Goal: Connect with others: Connect with others

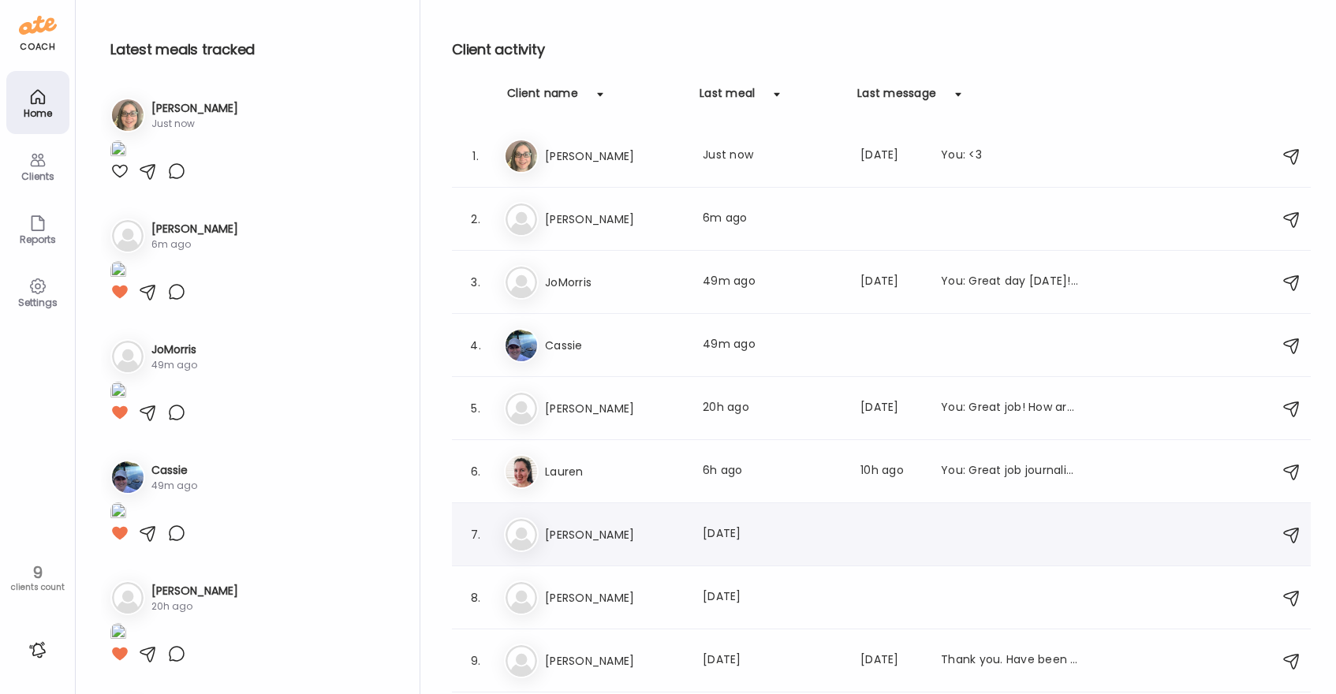
click at [606, 528] on h3 "[PERSON_NAME]" at bounding box center [614, 534] width 139 height 19
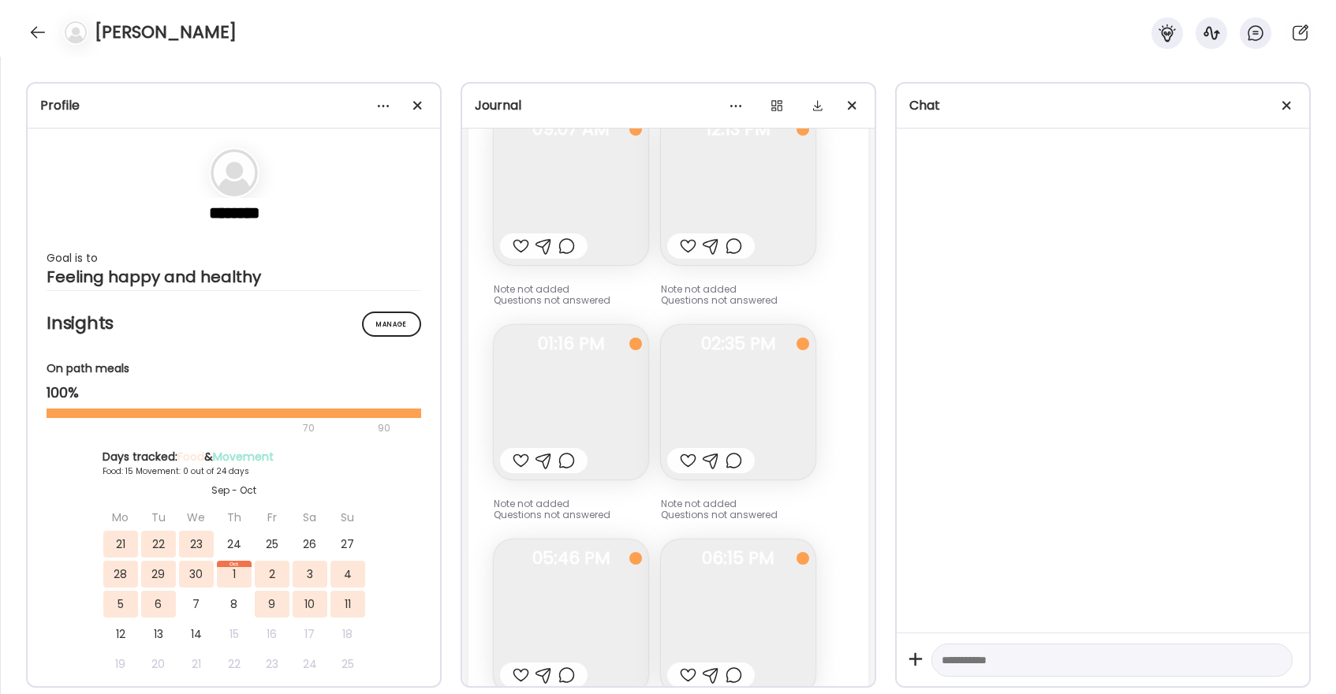
scroll to position [23939, 0]
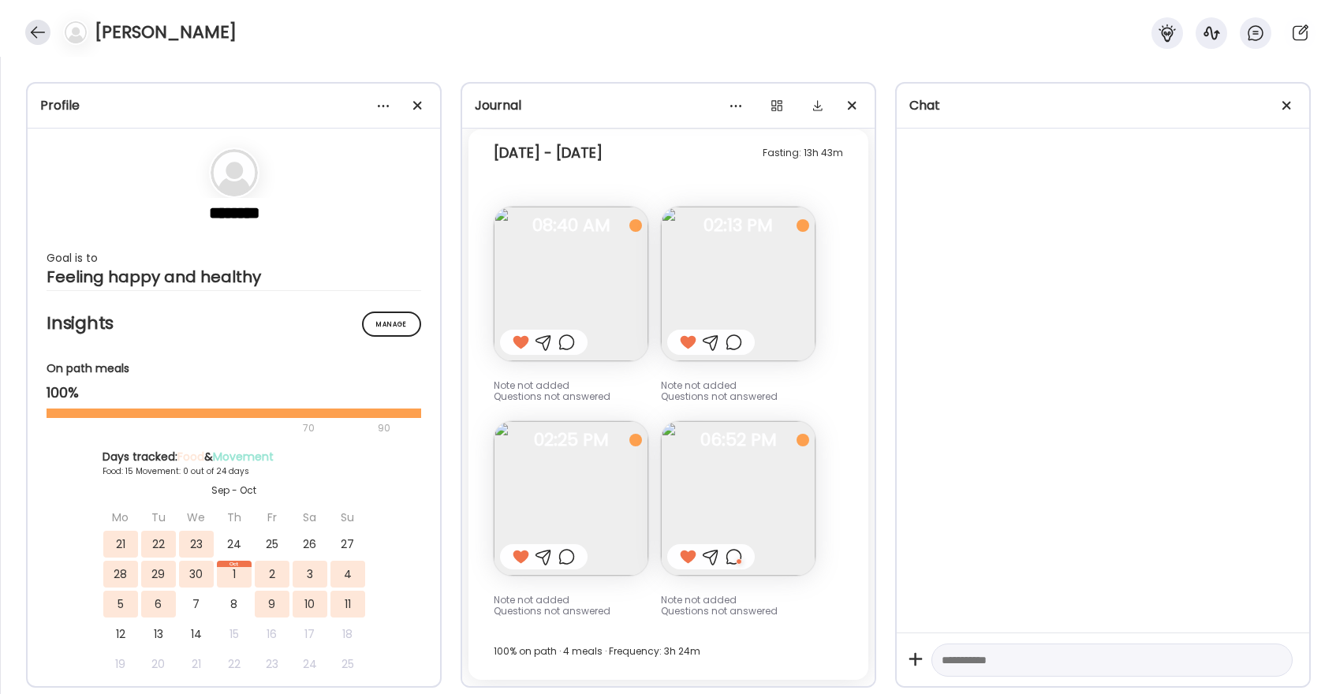
click at [26, 27] on div at bounding box center [37, 32] width 25 height 25
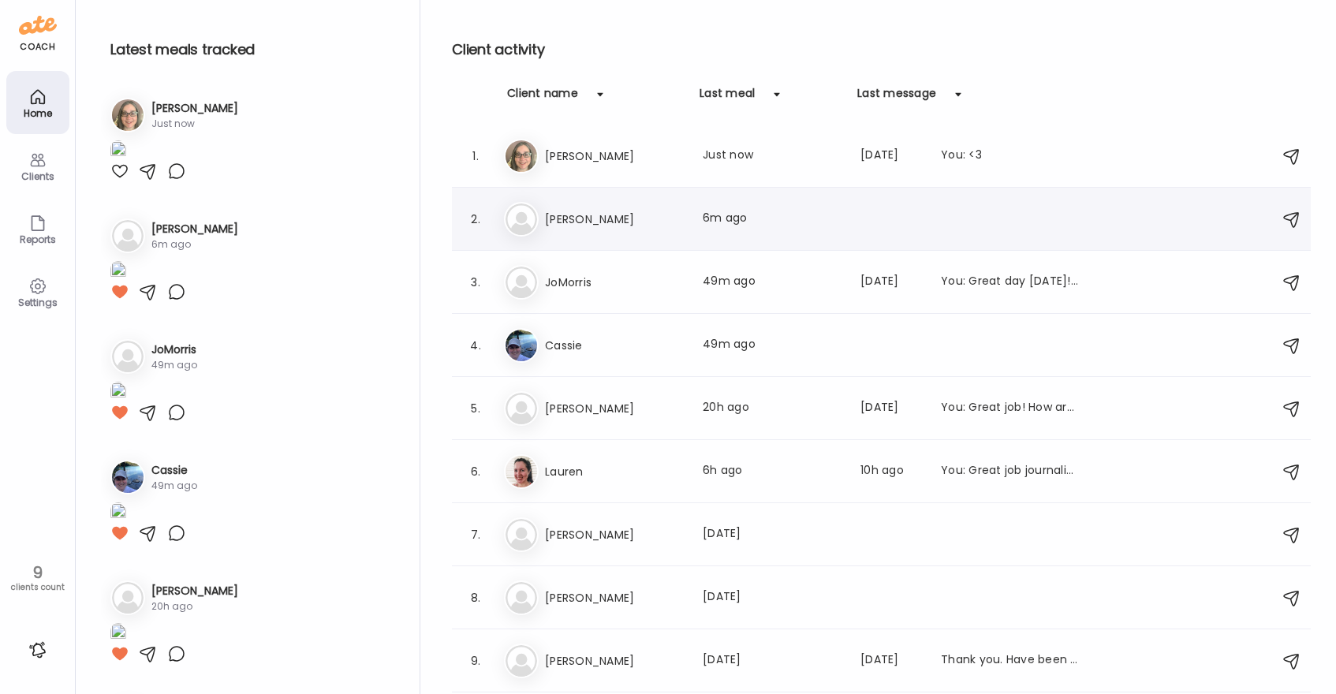
click at [586, 227] on h3 "[PERSON_NAME]" at bounding box center [614, 219] width 139 height 19
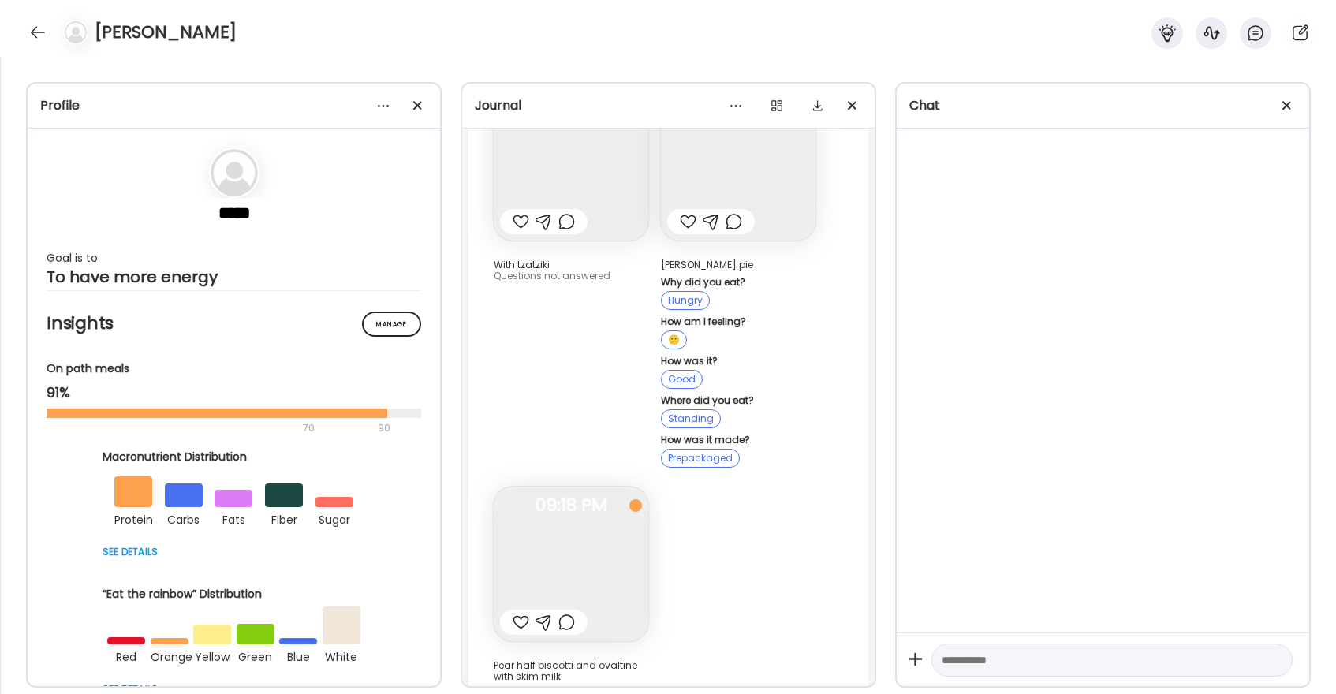
scroll to position [27813, 0]
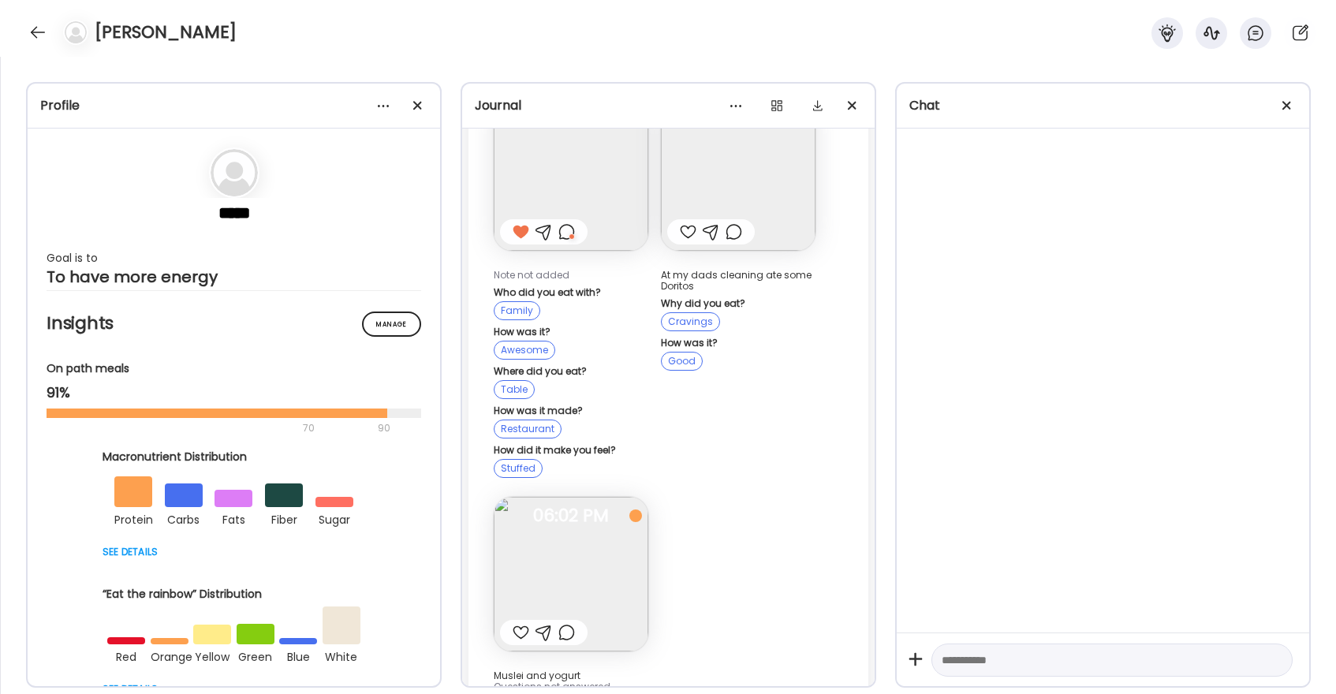
click at [517, 623] on div at bounding box center [521, 632] width 17 height 19
click at [36, 39] on div at bounding box center [37, 32] width 25 height 25
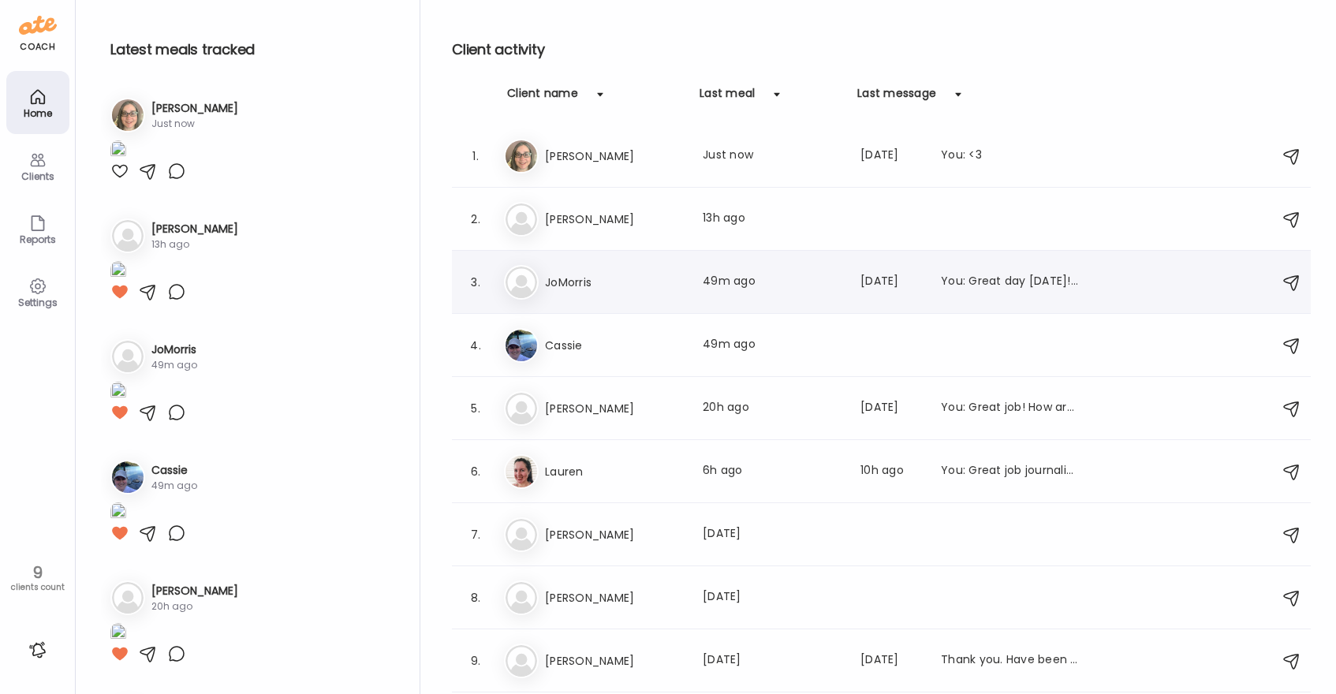
click at [599, 278] on h3 "JoMorris" at bounding box center [614, 282] width 139 height 19
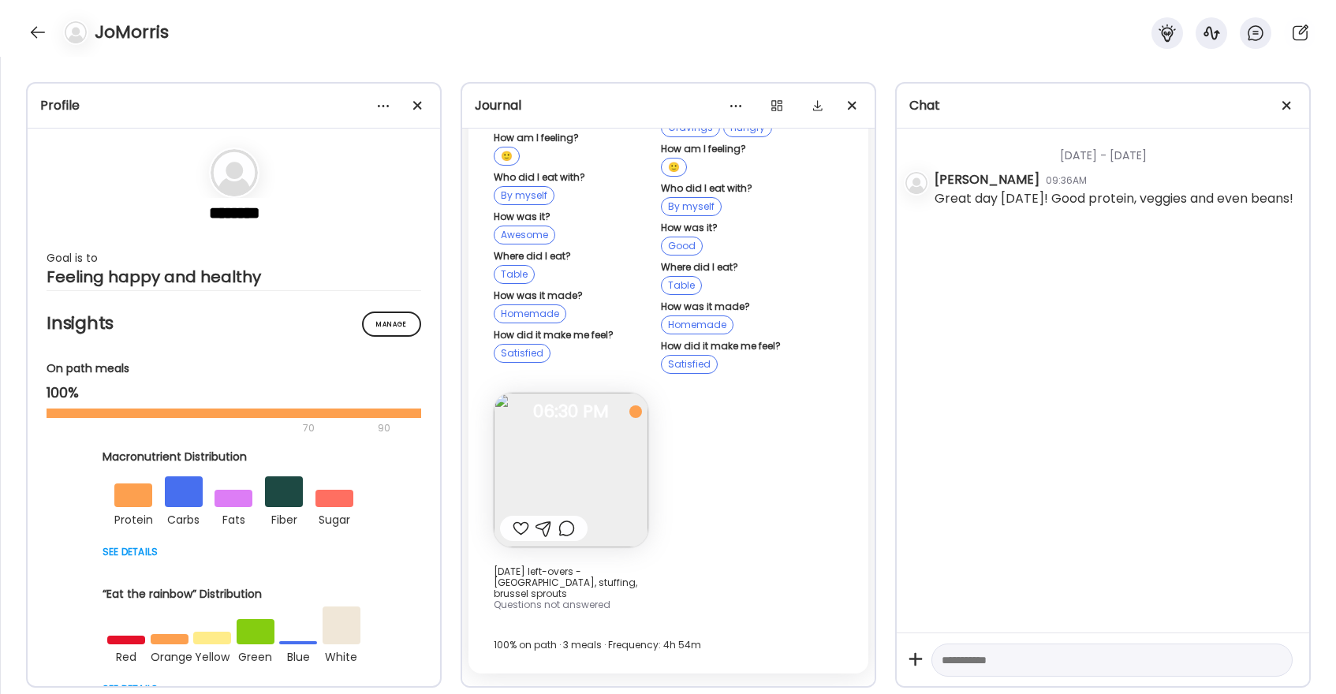
scroll to position [35156, 0]
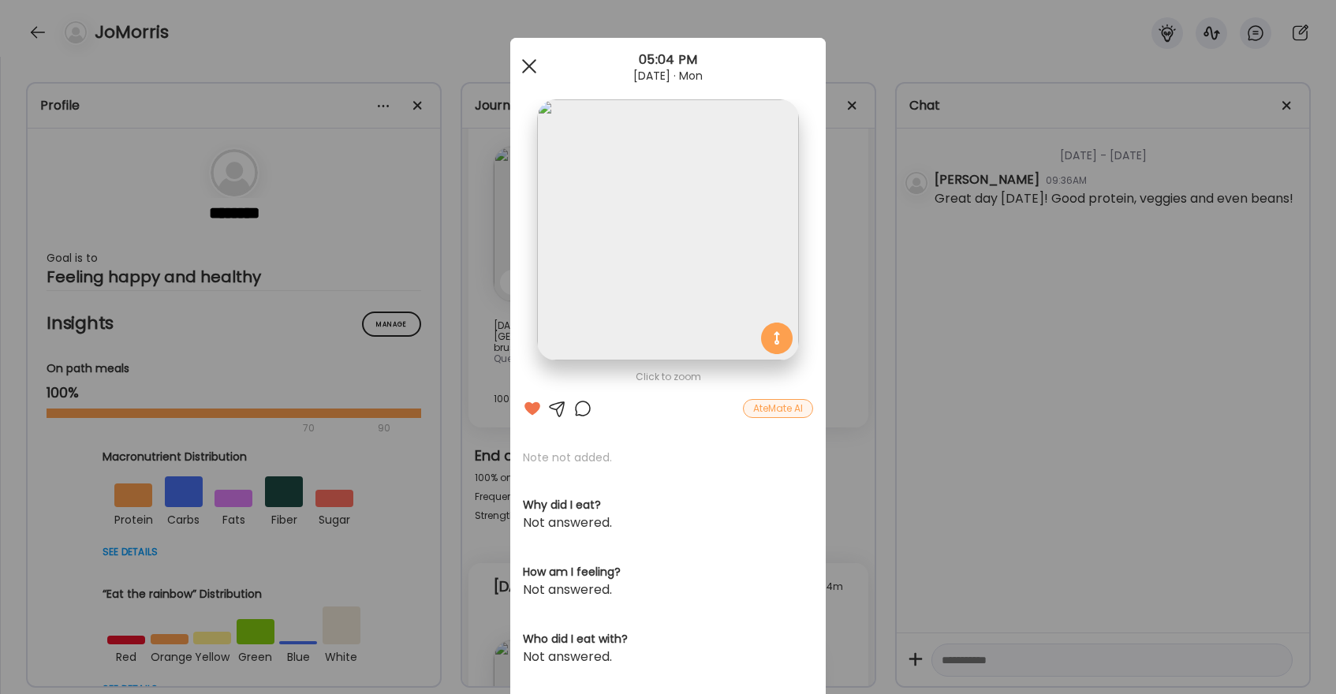
click at [532, 66] on div at bounding box center [529, 66] width 32 height 32
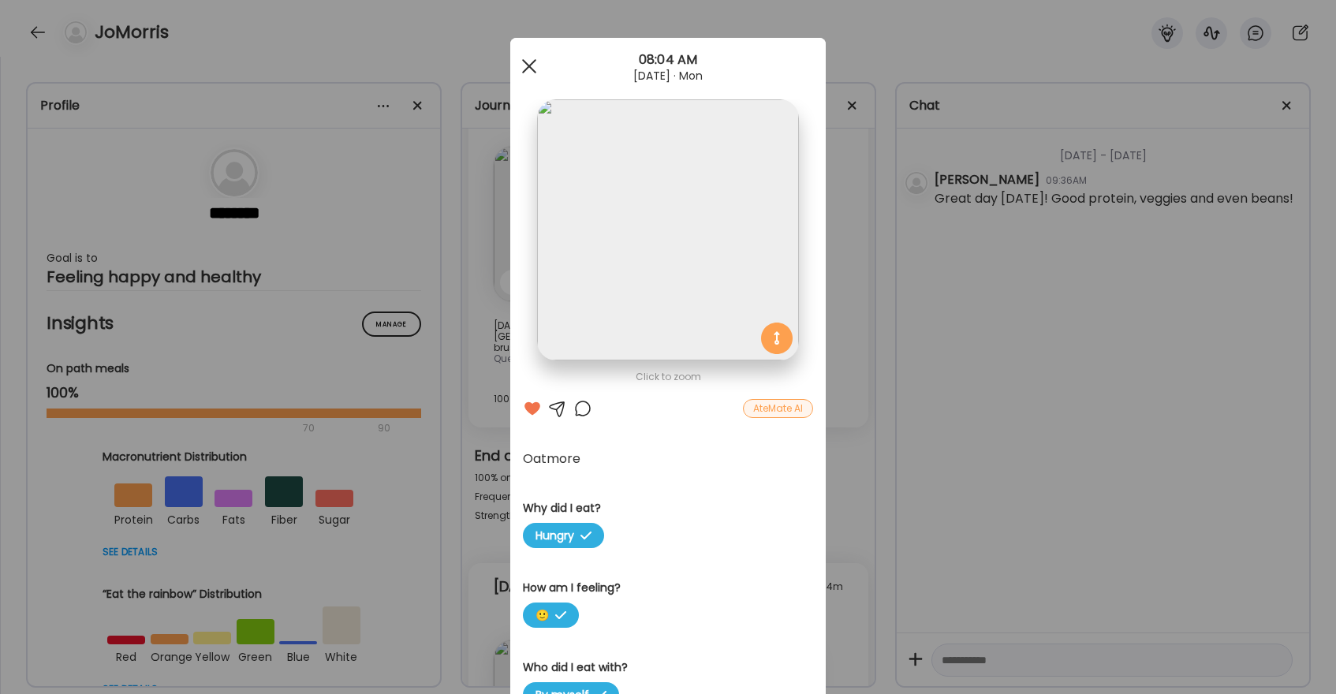
click at [532, 63] on span at bounding box center [529, 66] width 14 height 14
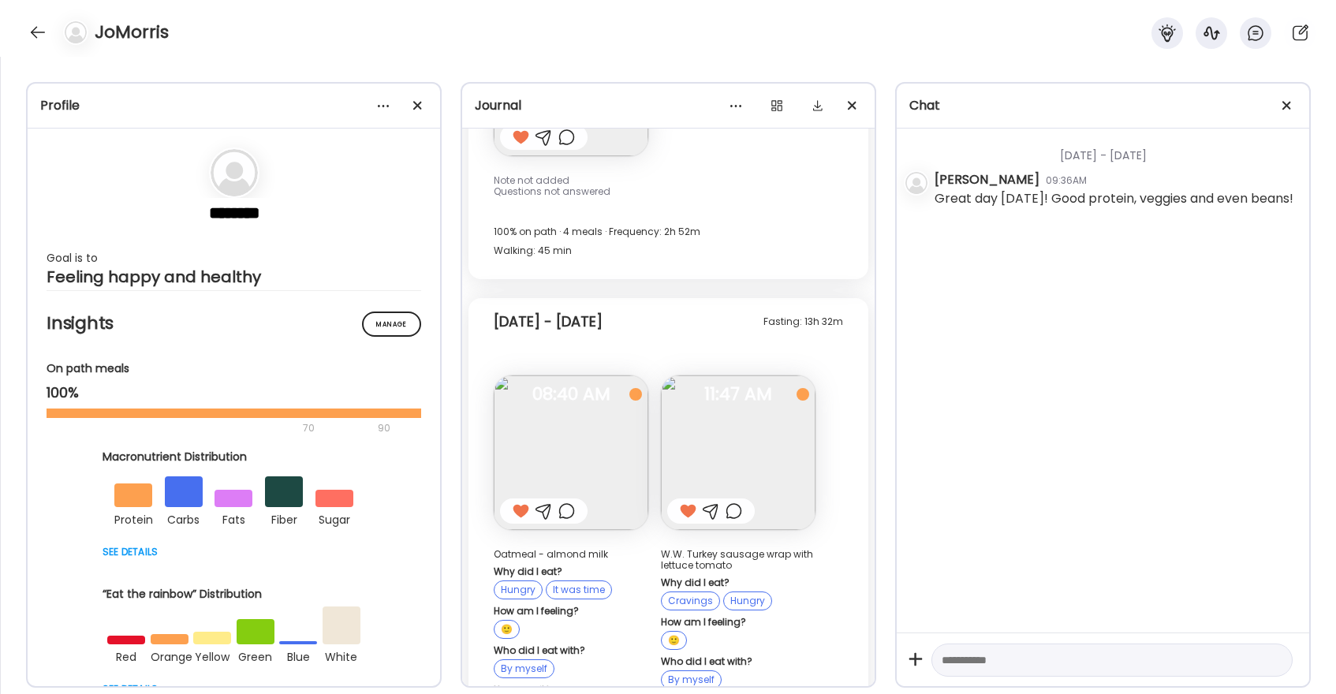
scroll to position [34450, 0]
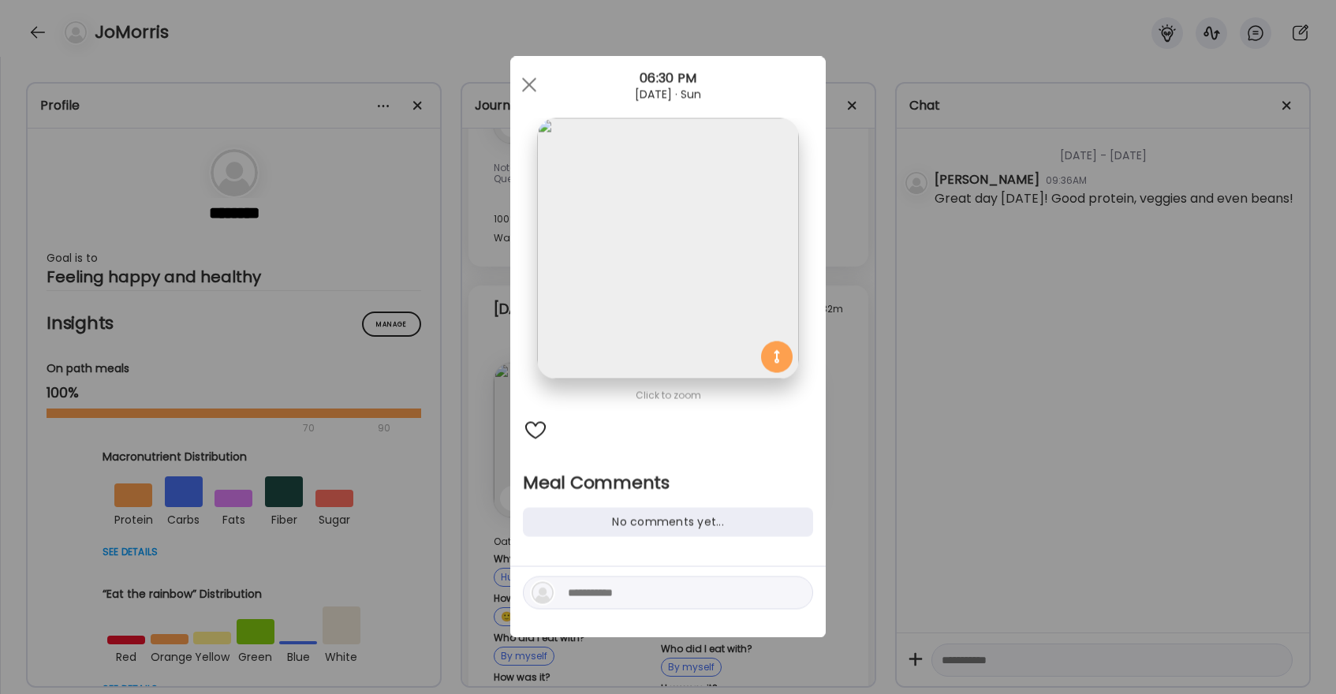
click at [538, 65] on div "Ate Coach Dashboard 06:30 PM [DATE] · Sun" at bounding box center [667, 85] width 315 height 57
click at [535, 70] on div at bounding box center [529, 85] width 32 height 32
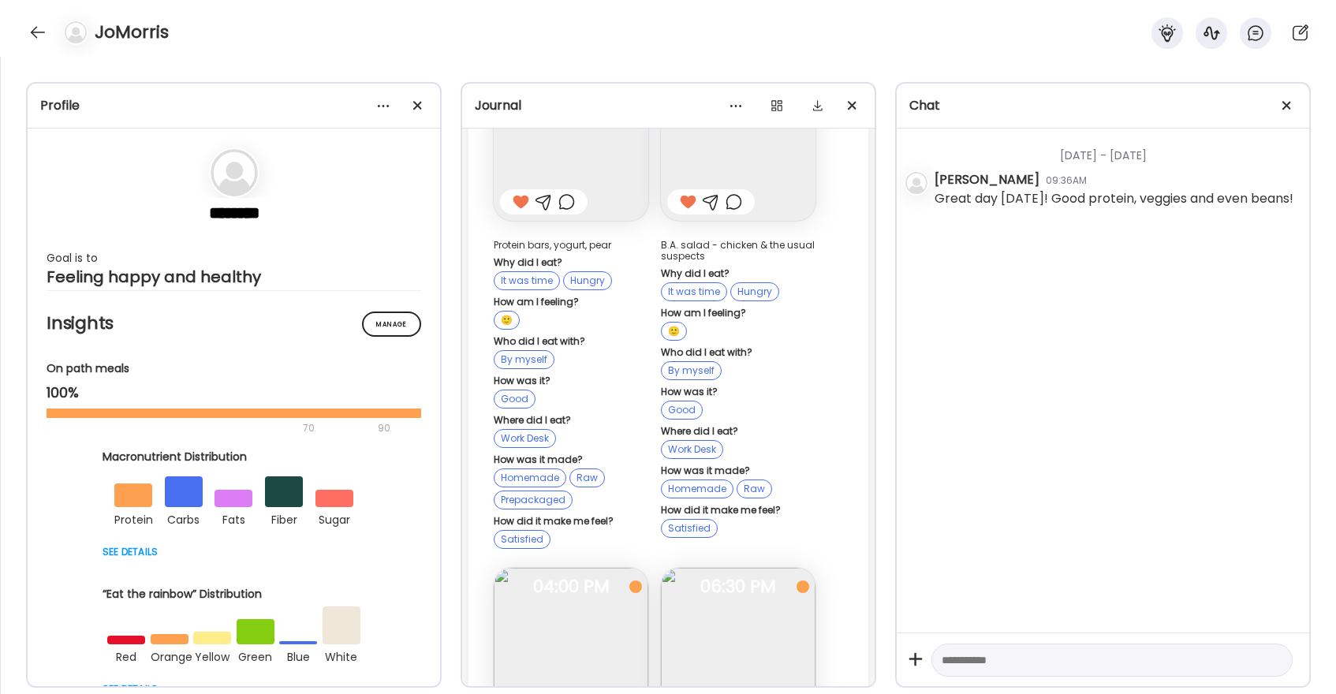
scroll to position [31757, 0]
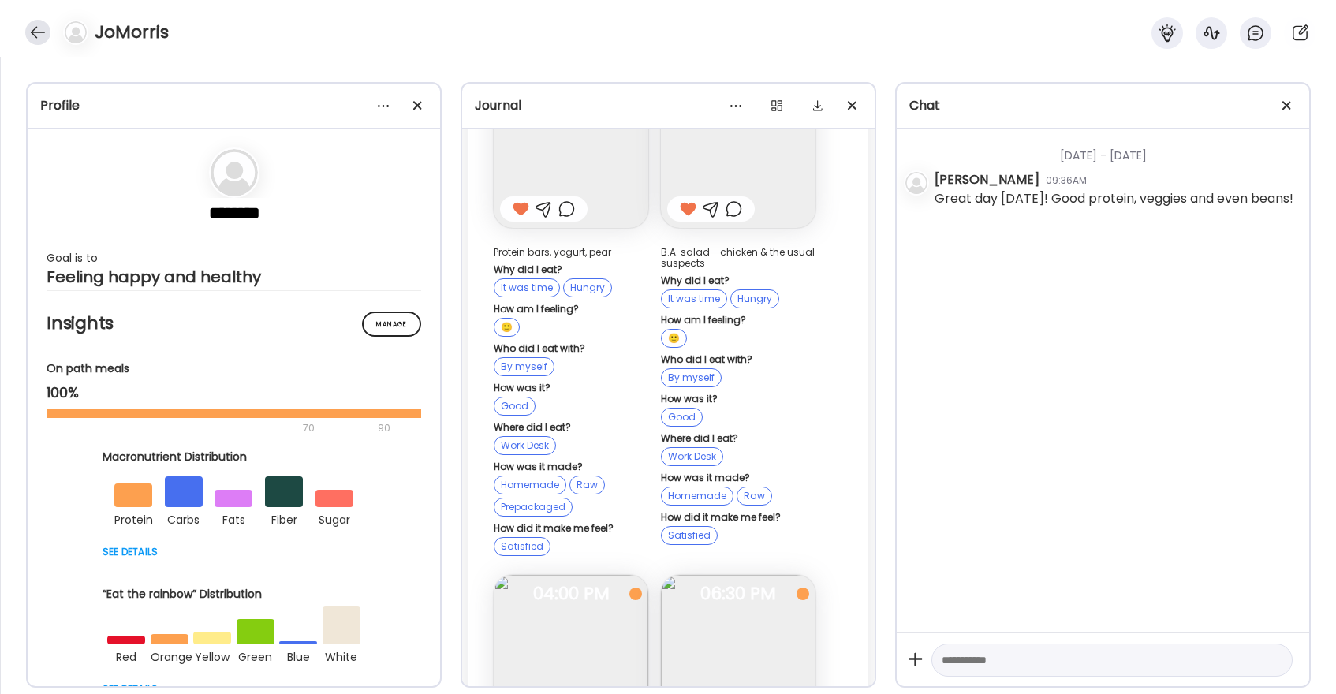
click at [47, 31] on div at bounding box center [37, 32] width 25 height 25
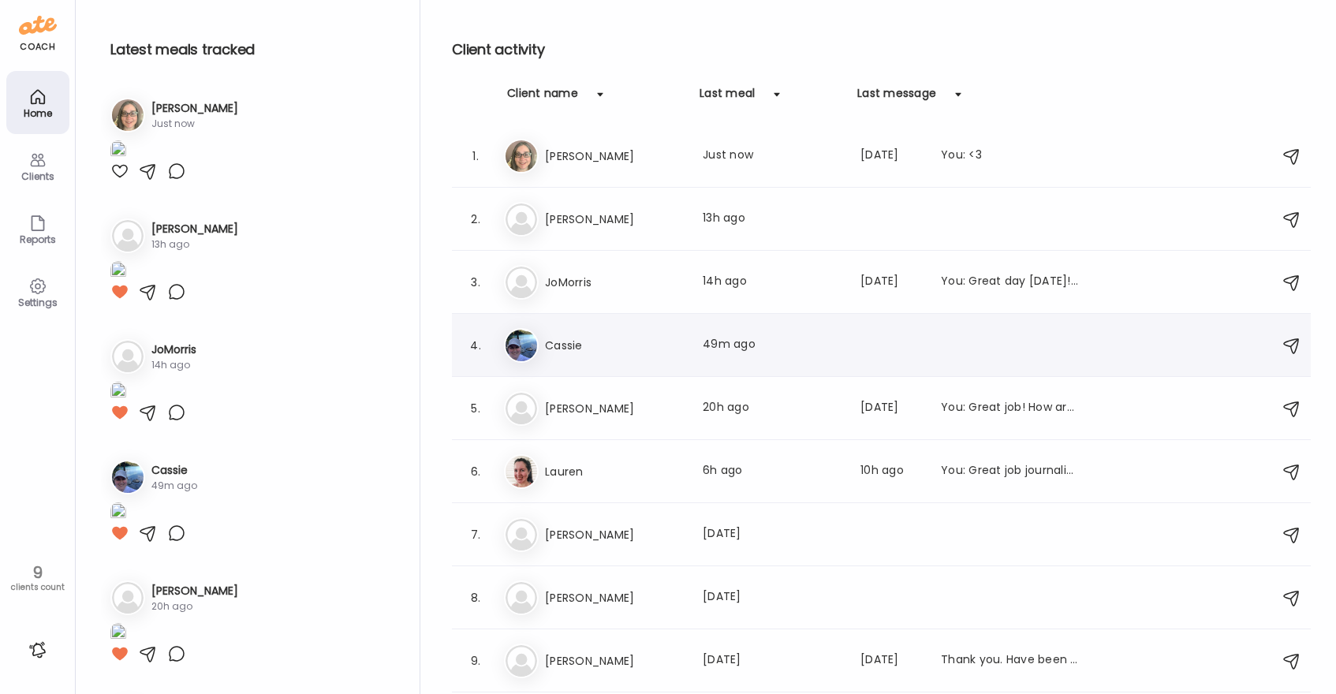
click at [579, 346] on h3 "Cassie" at bounding box center [614, 345] width 139 height 19
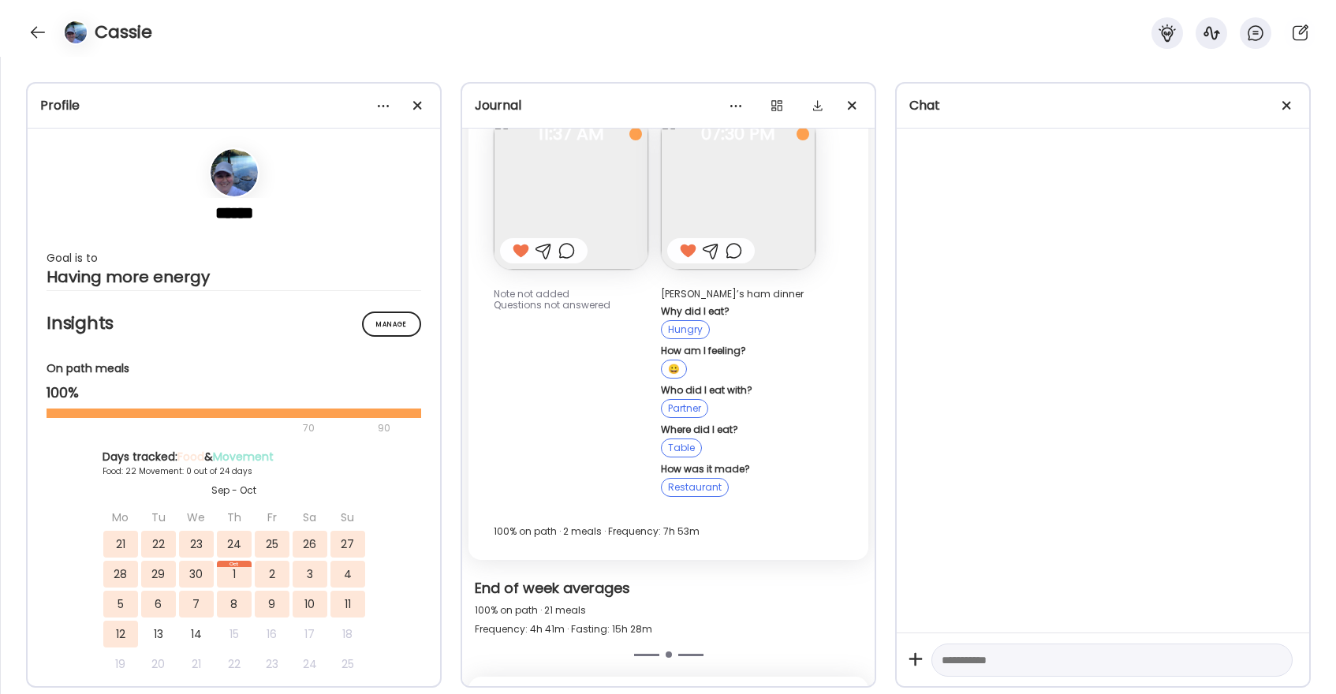
scroll to position [26193, 0]
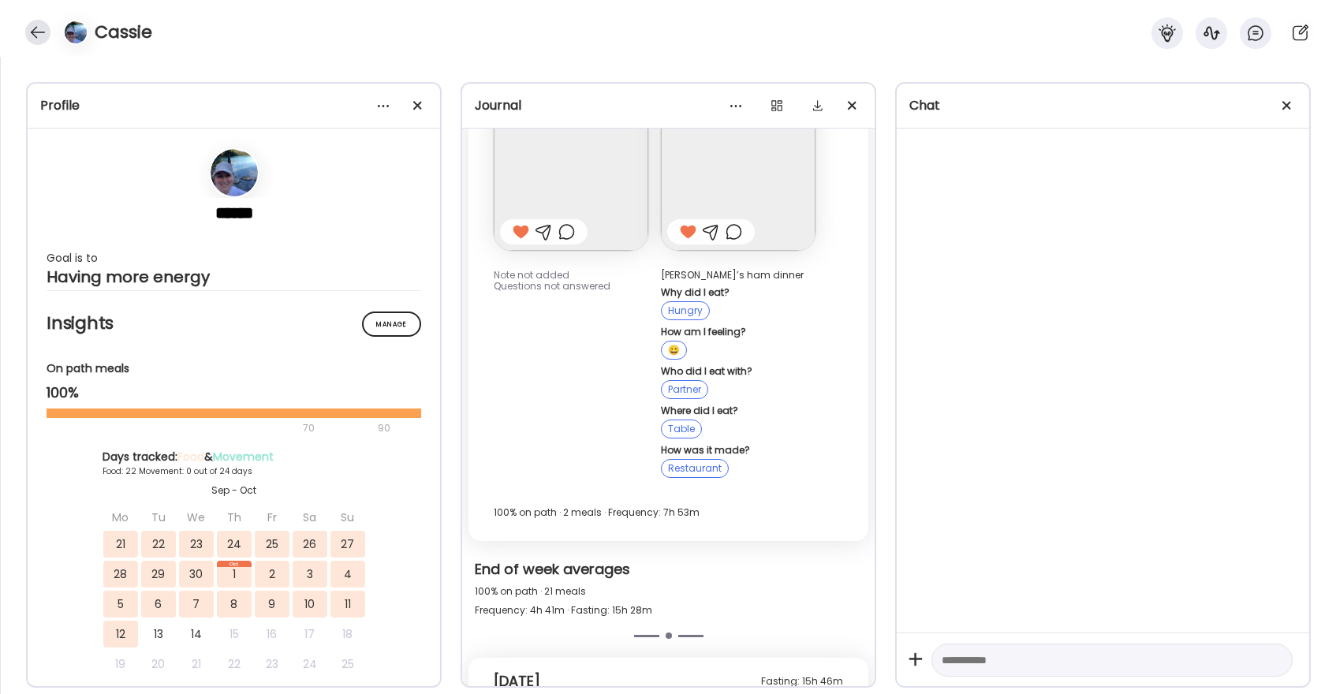
click at [45, 36] on div at bounding box center [37, 32] width 25 height 25
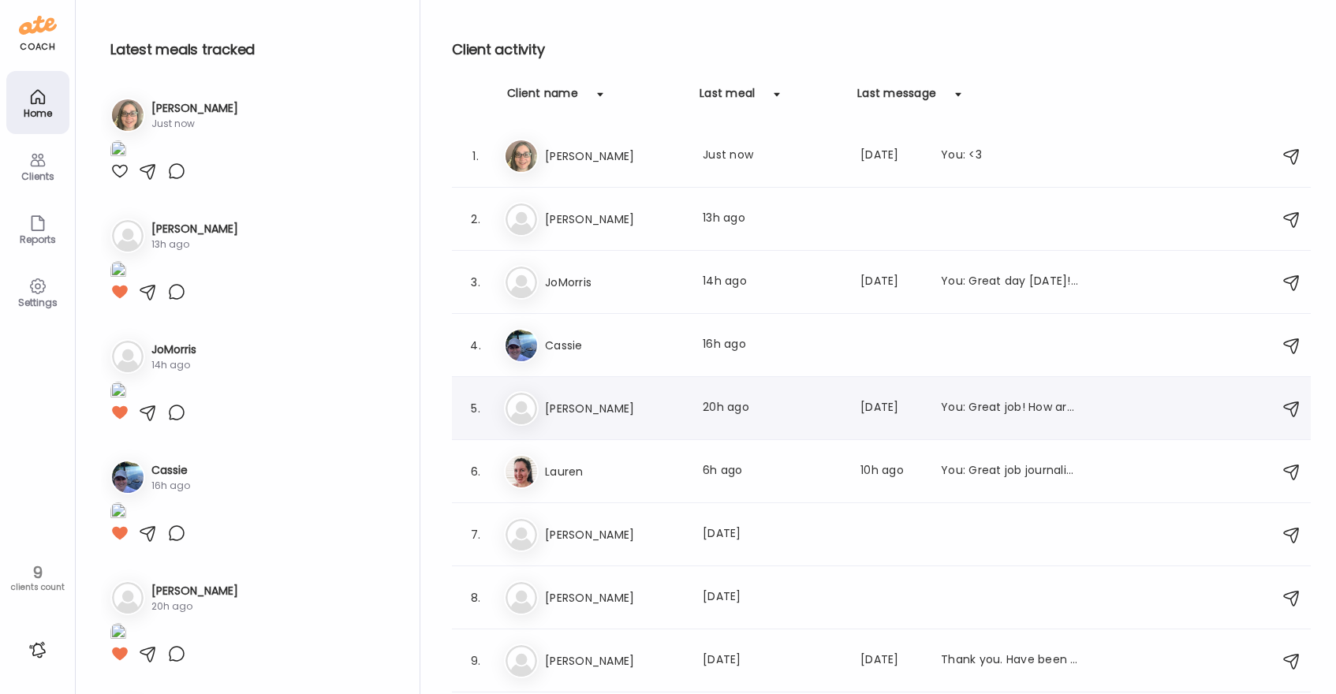
click at [582, 400] on h3 "[PERSON_NAME]" at bounding box center [614, 408] width 139 height 19
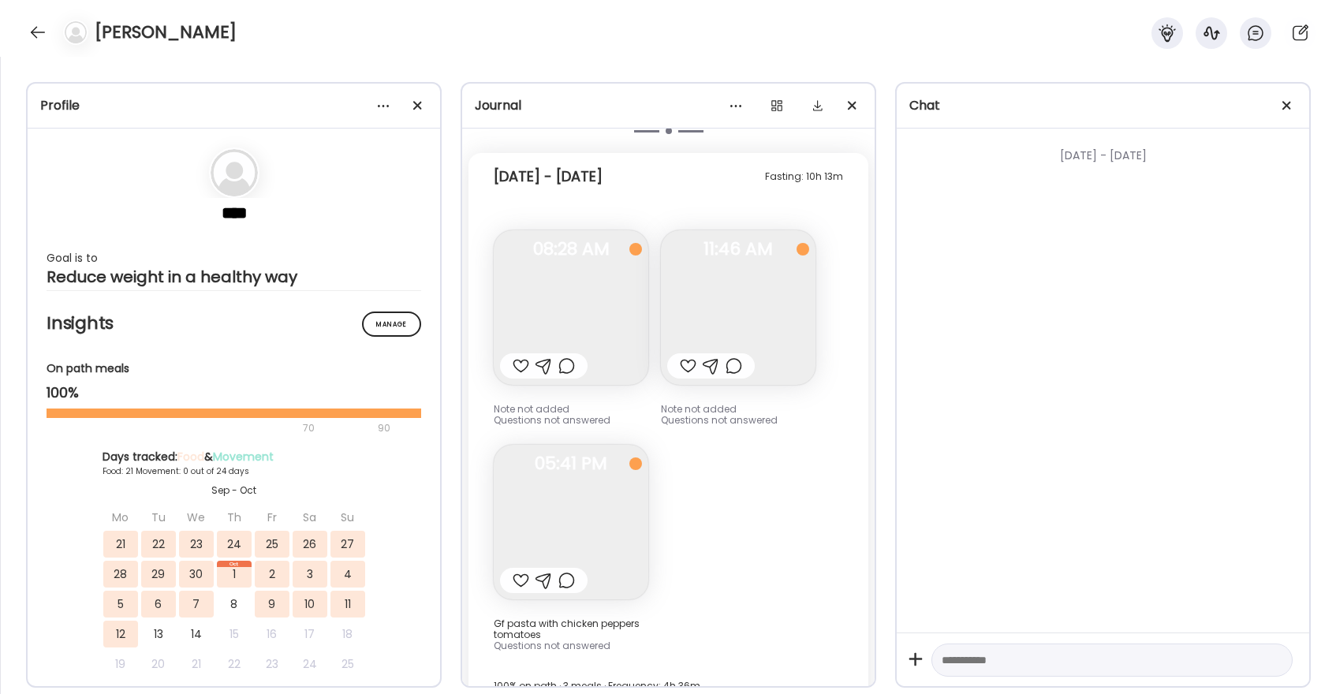
scroll to position [19460, 0]
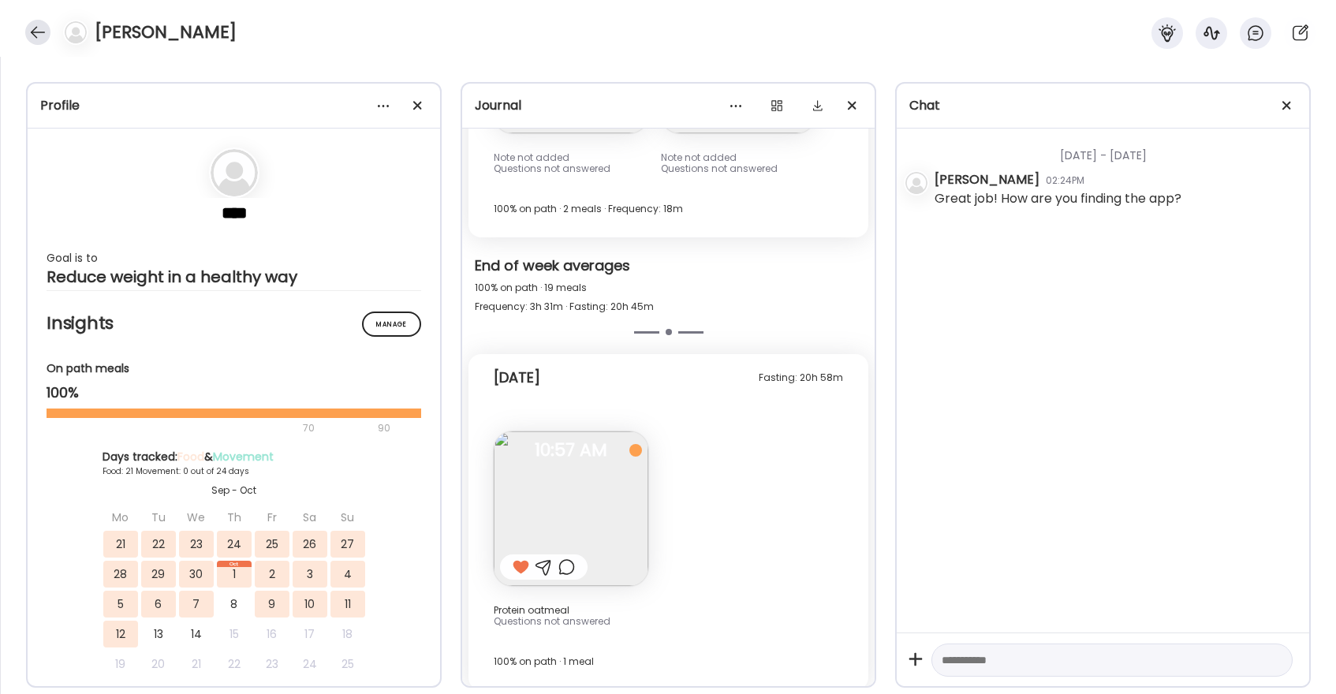
click at [42, 28] on div at bounding box center [37, 32] width 25 height 25
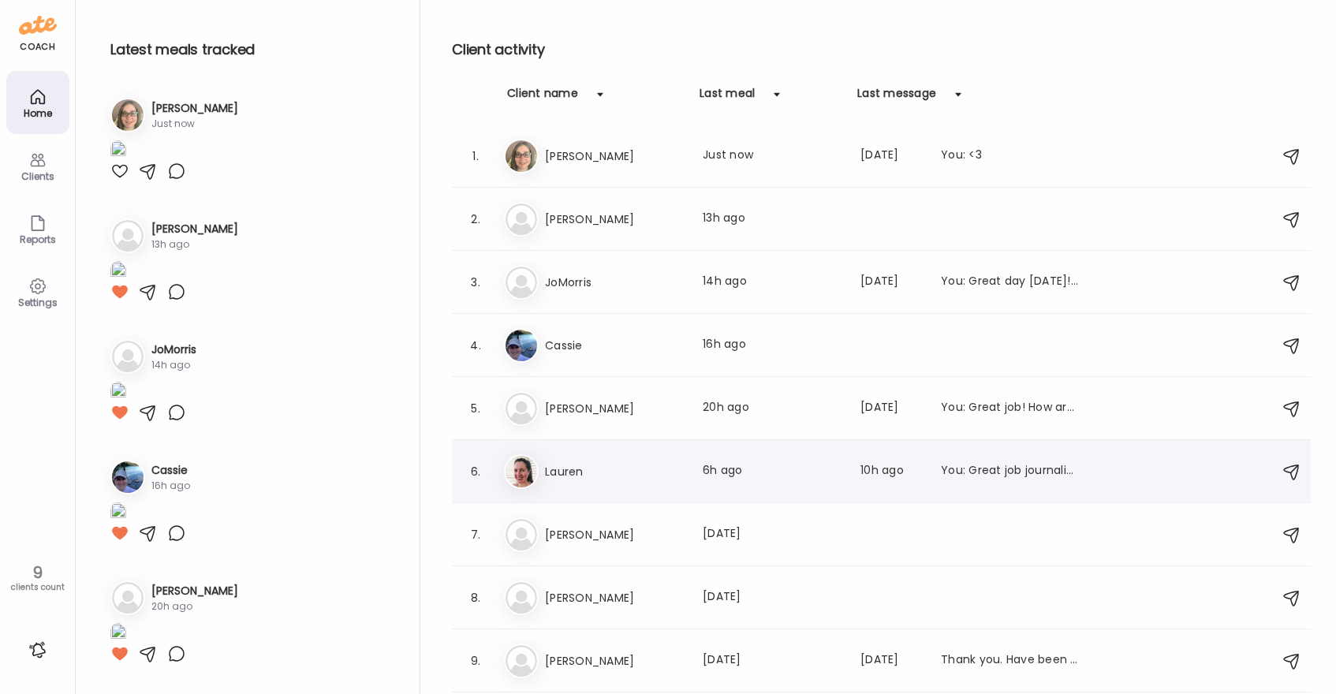
click at [601, 465] on h3 "Lauren" at bounding box center [614, 471] width 139 height 19
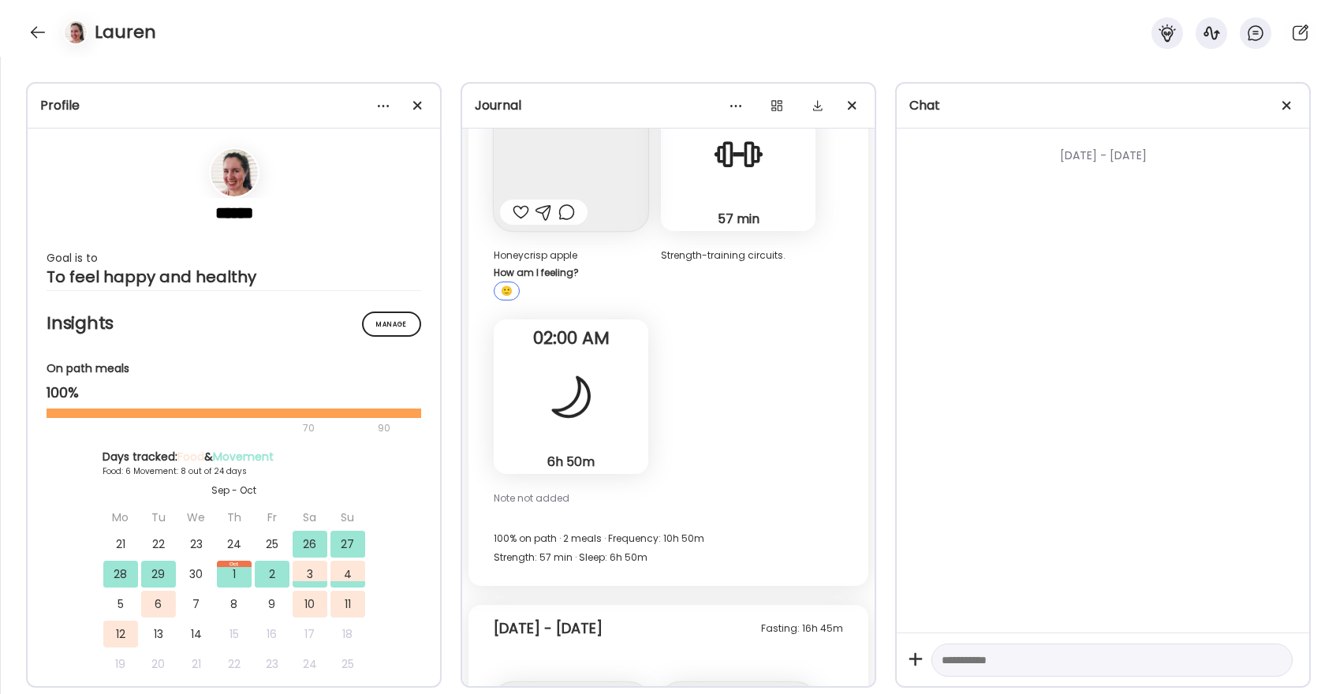
scroll to position [7870, 0]
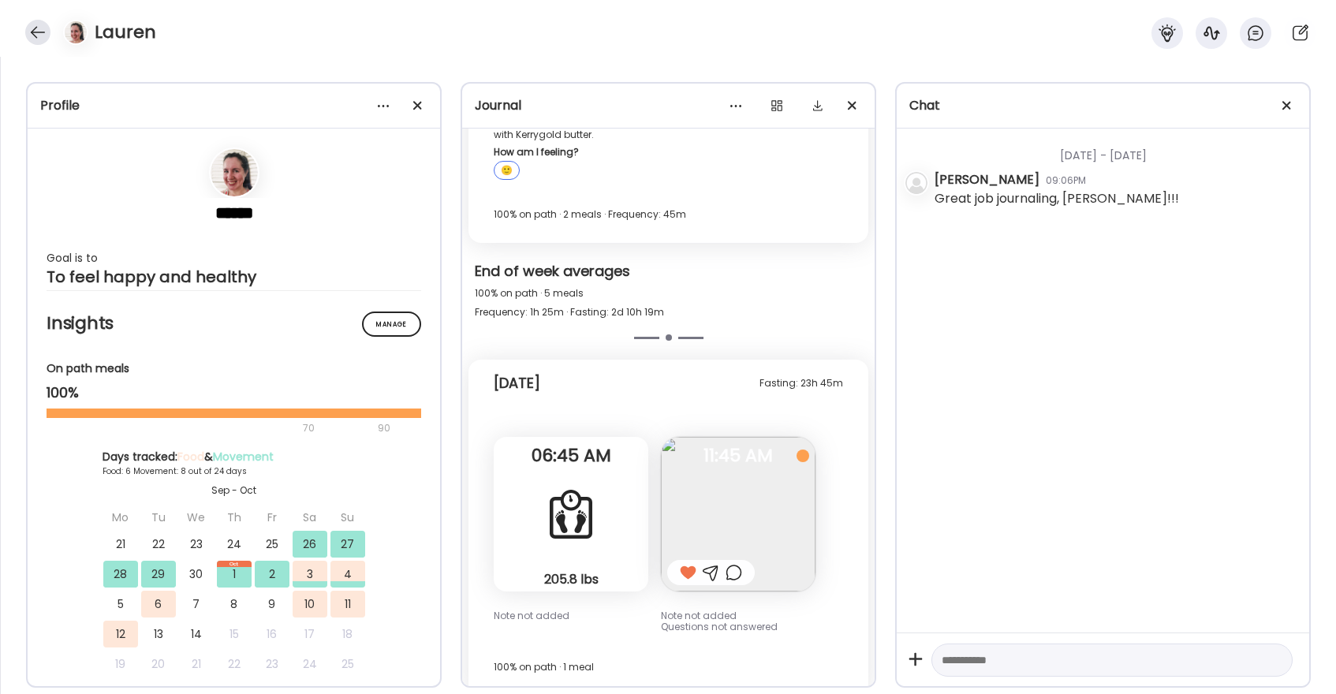
click at [40, 33] on div at bounding box center [37, 32] width 25 height 25
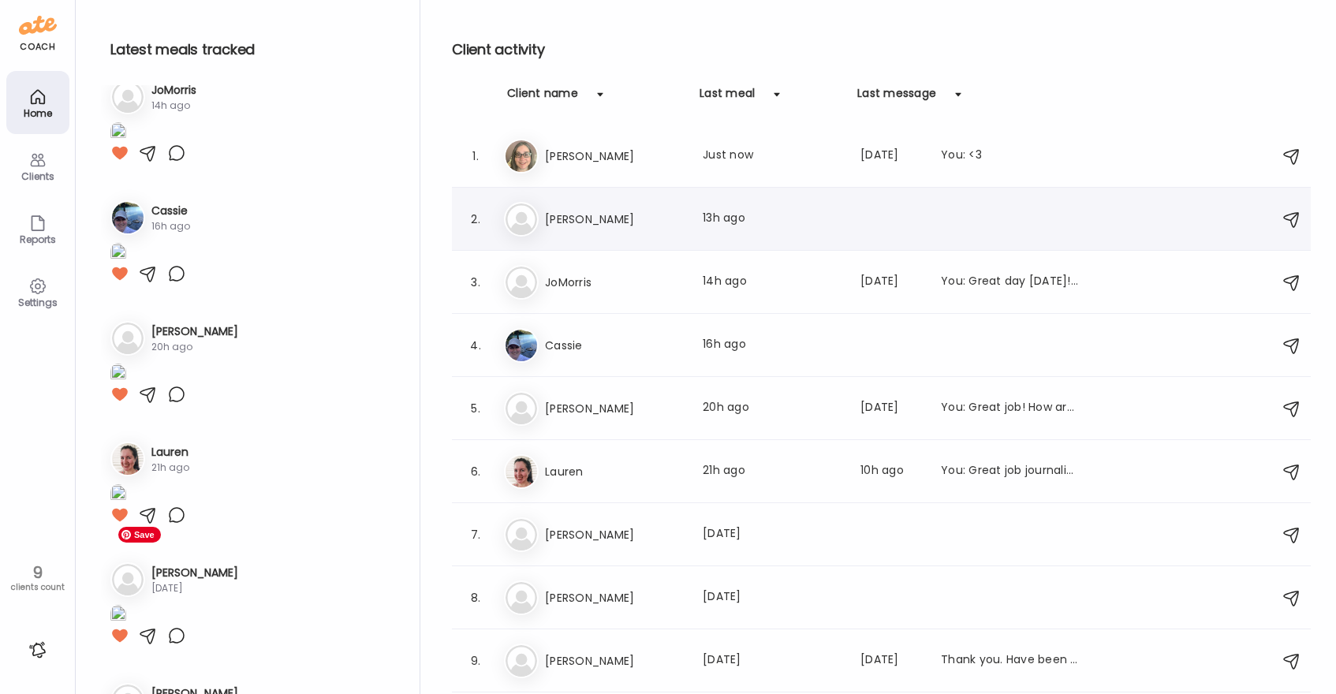
scroll to position [277, 0]
